Goal: Transaction & Acquisition: Purchase product/service

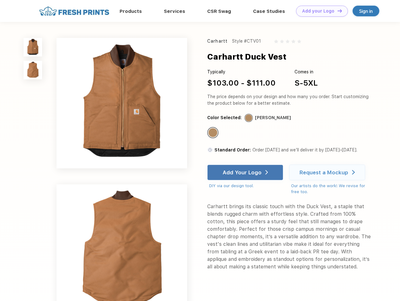
click at [319, 11] on link "Add your Logo Design Tool" at bounding box center [322, 11] width 52 height 11
click at [0, 0] on div "Design Tool" at bounding box center [0, 0] width 0 height 0
click at [337, 11] on link "Add your Logo Design Tool" at bounding box center [322, 11] width 52 height 11
click at [33, 47] on img at bounding box center [33, 47] width 19 height 19
click at [33, 70] on img at bounding box center [33, 70] width 19 height 19
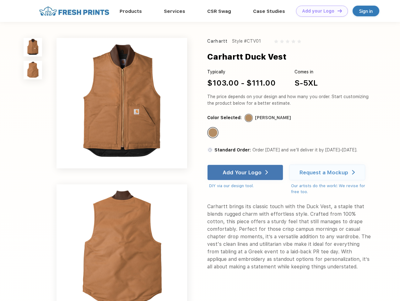
click at [213, 133] on div "Standard Color" at bounding box center [212, 132] width 9 height 9
click at [246, 173] on div "Add Your Logo" at bounding box center [241, 172] width 39 height 6
click at [328, 173] on div "Request a Mockup" at bounding box center [323, 172] width 49 height 6
